Goal: Transaction & Acquisition: Purchase product/service

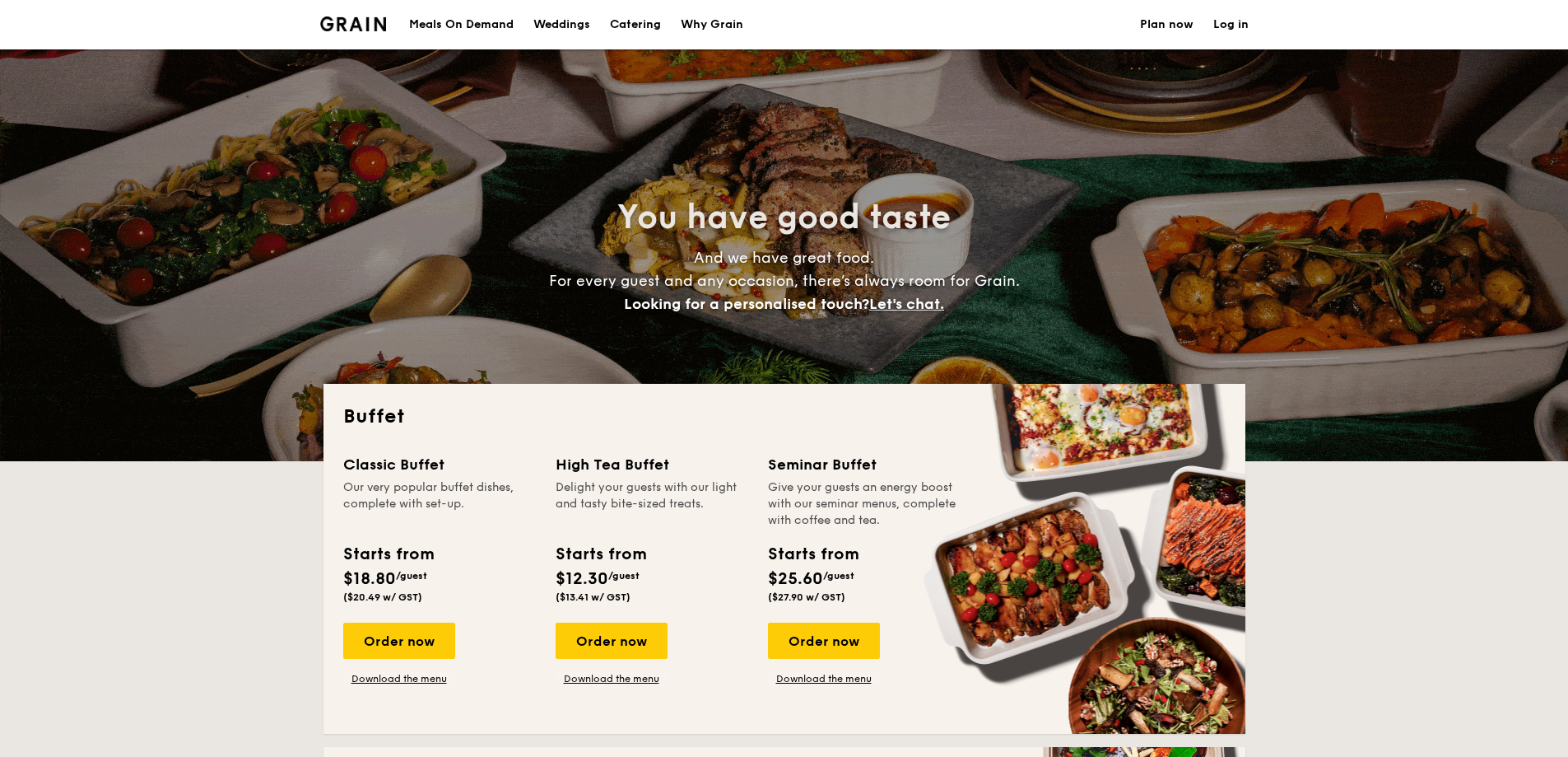
select select
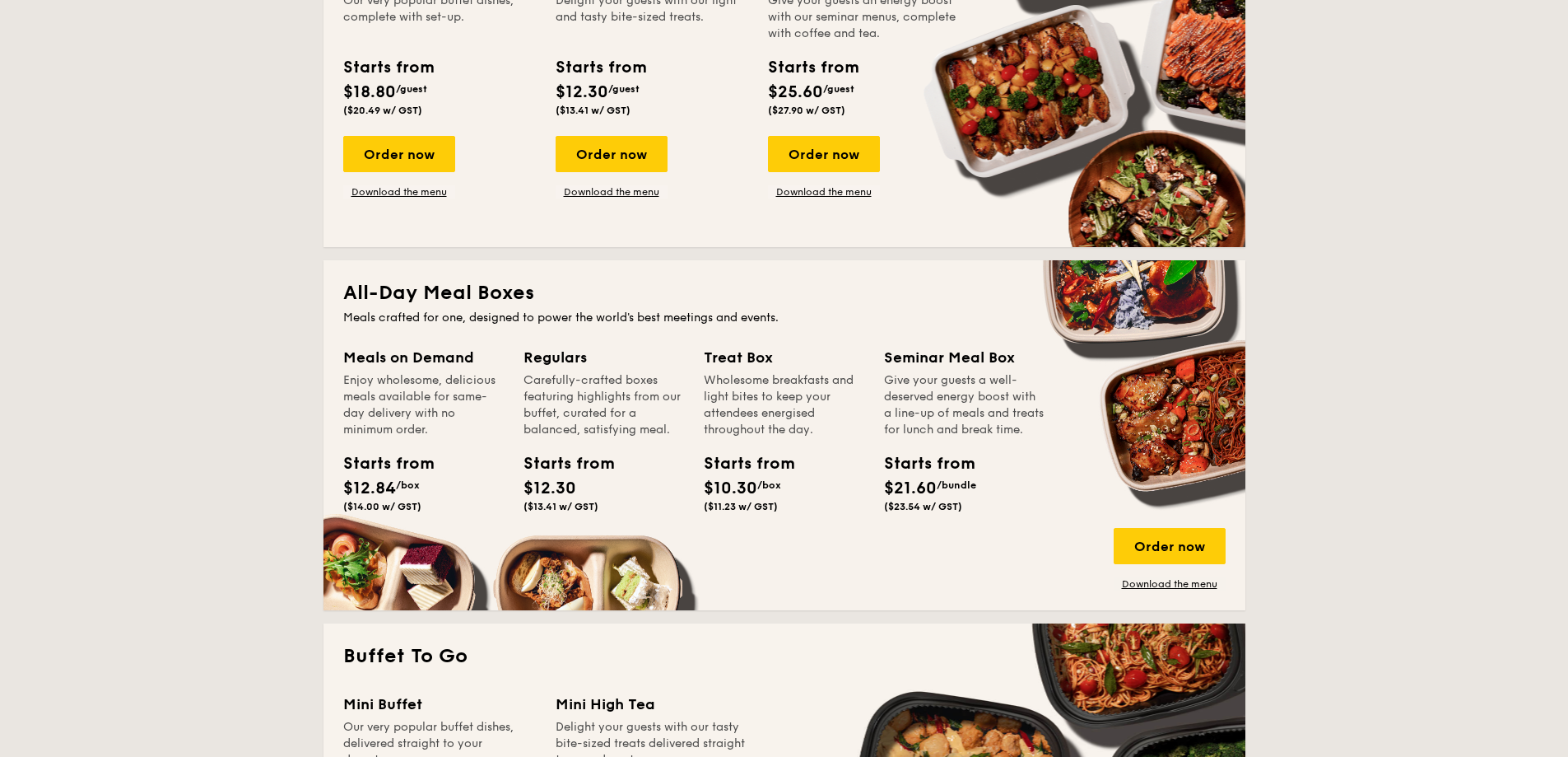
scroll to position [82, 0]
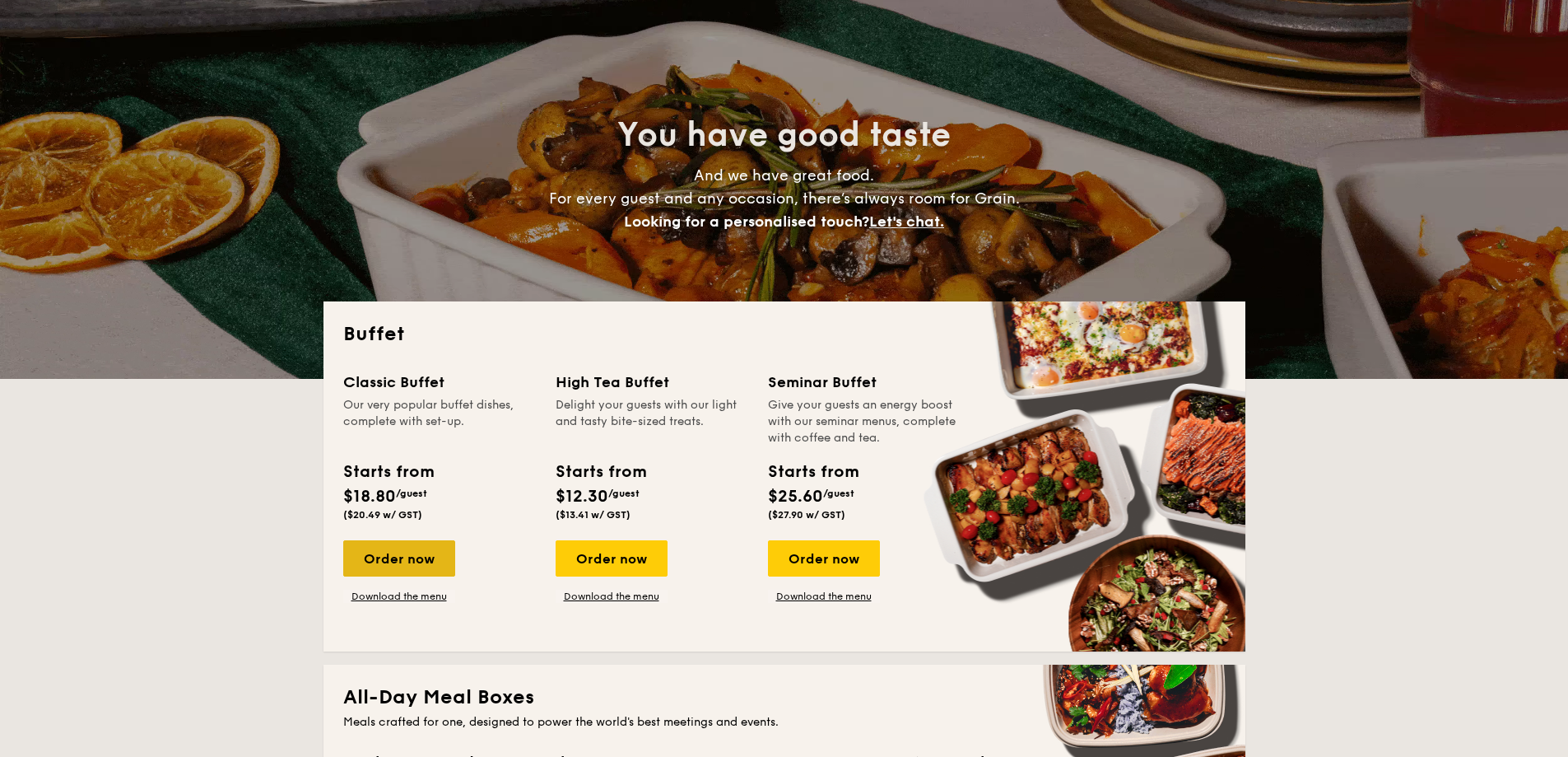
click at [426, 557] on div "Order now" at bounding box center [398, 559] width 112 height 36
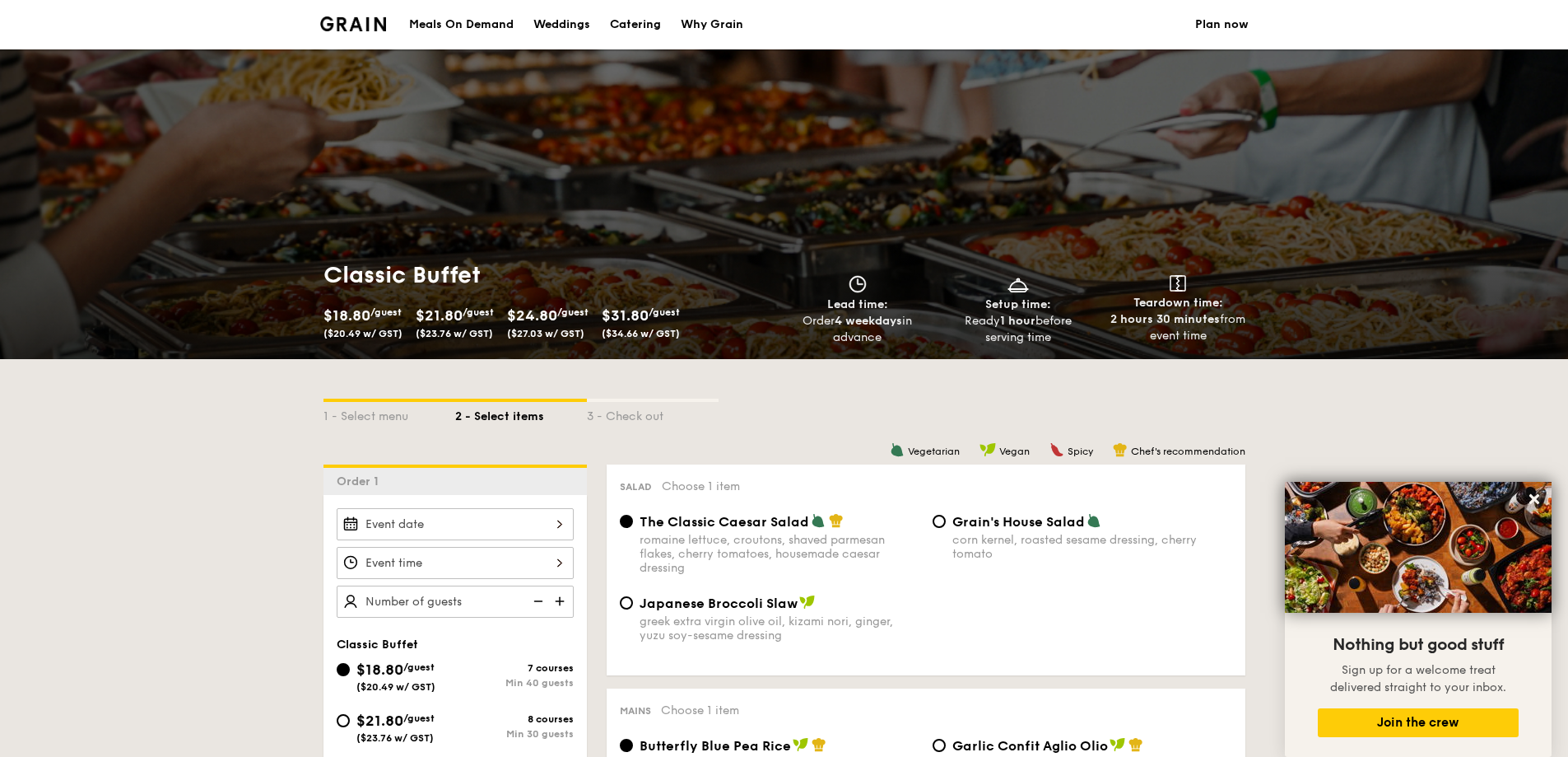
select select
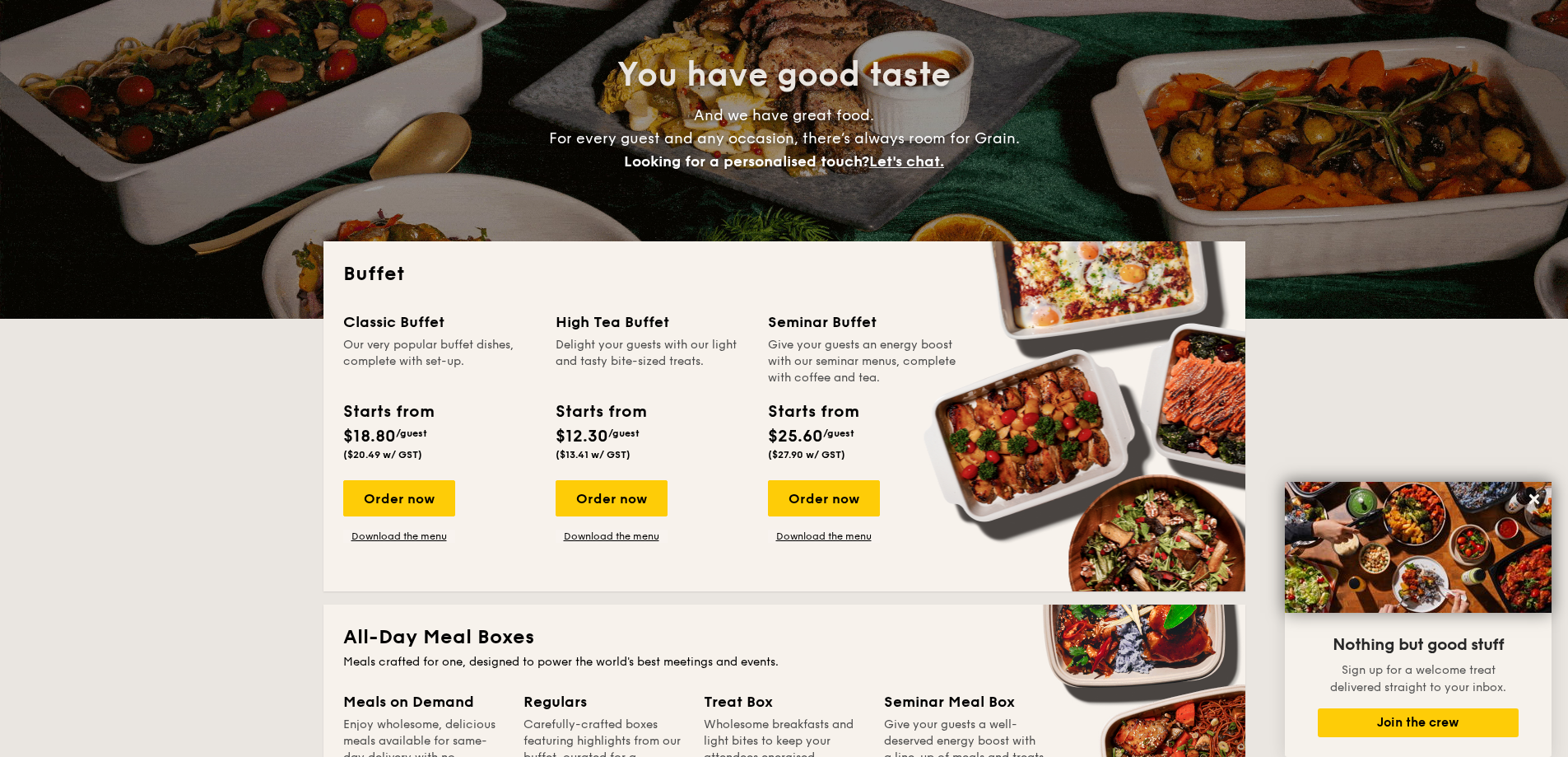
scroll to position [165, 0]
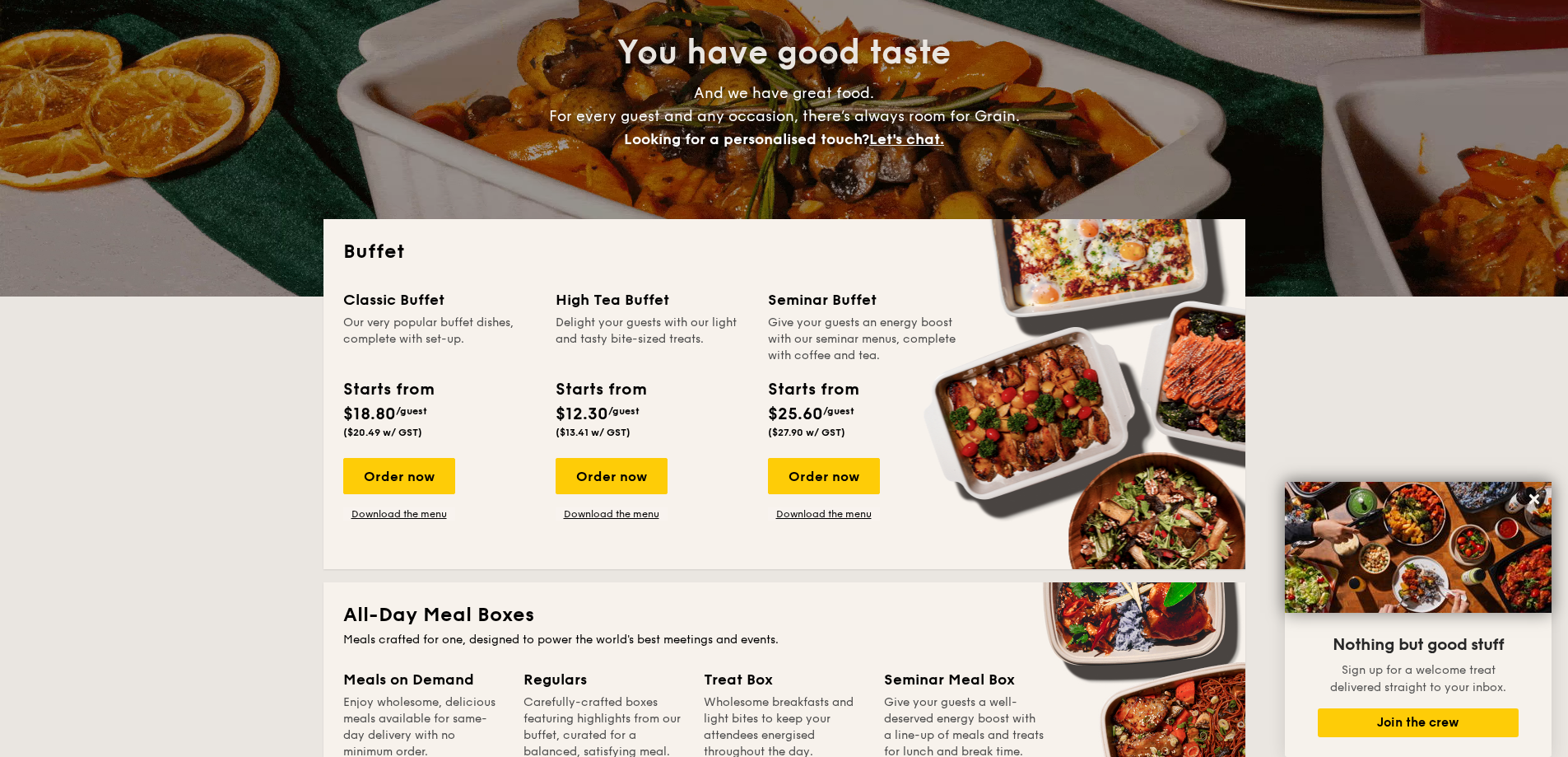
click at [402, 506] on div "Order now Download the menu" at bounding box center [398, 489] width 112 height 62
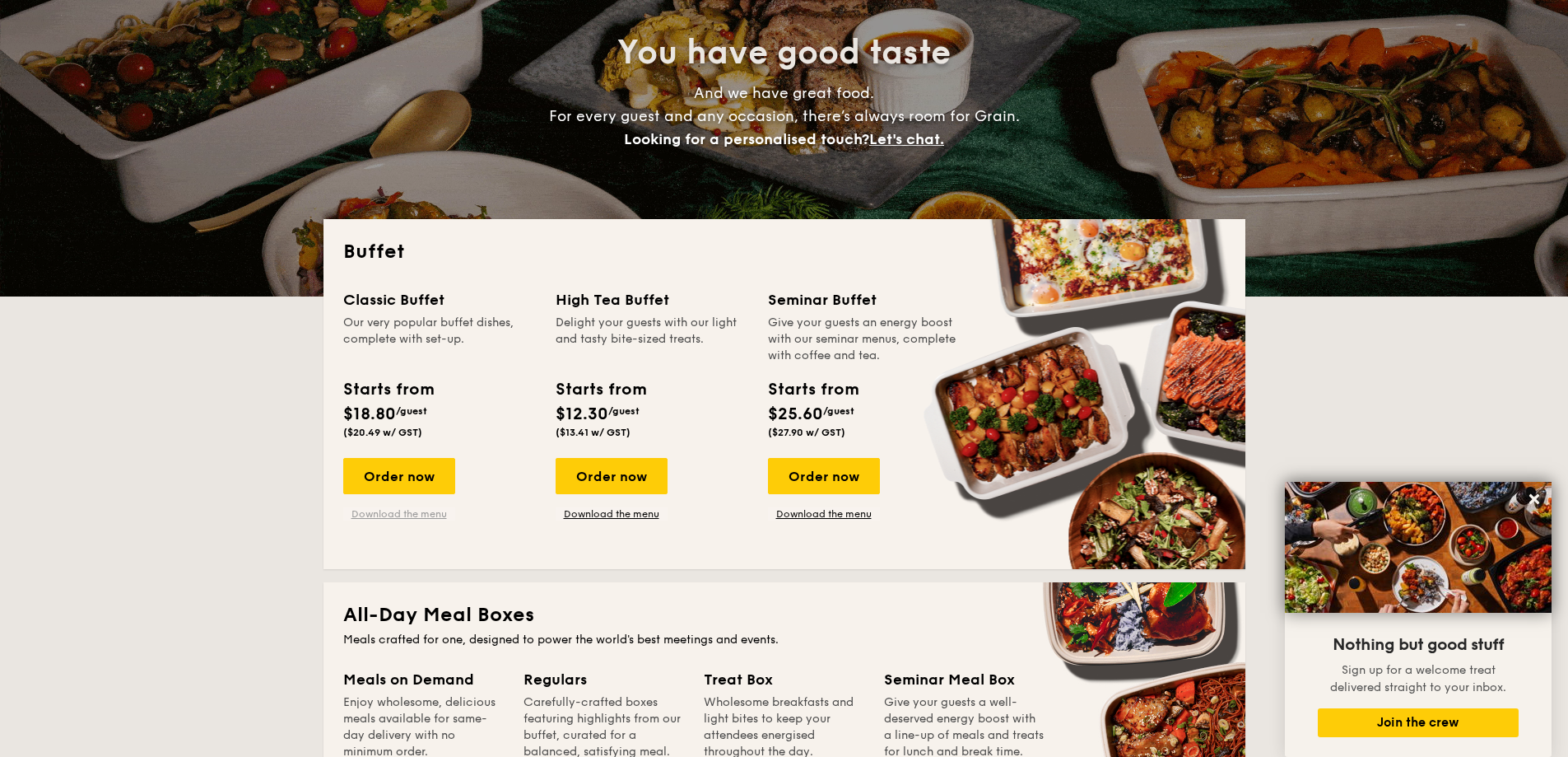
click at [403, 511] on link "Download the menu" at bounding box center [398, 514] width 112 height 13
